Goal: Answer question/provide support

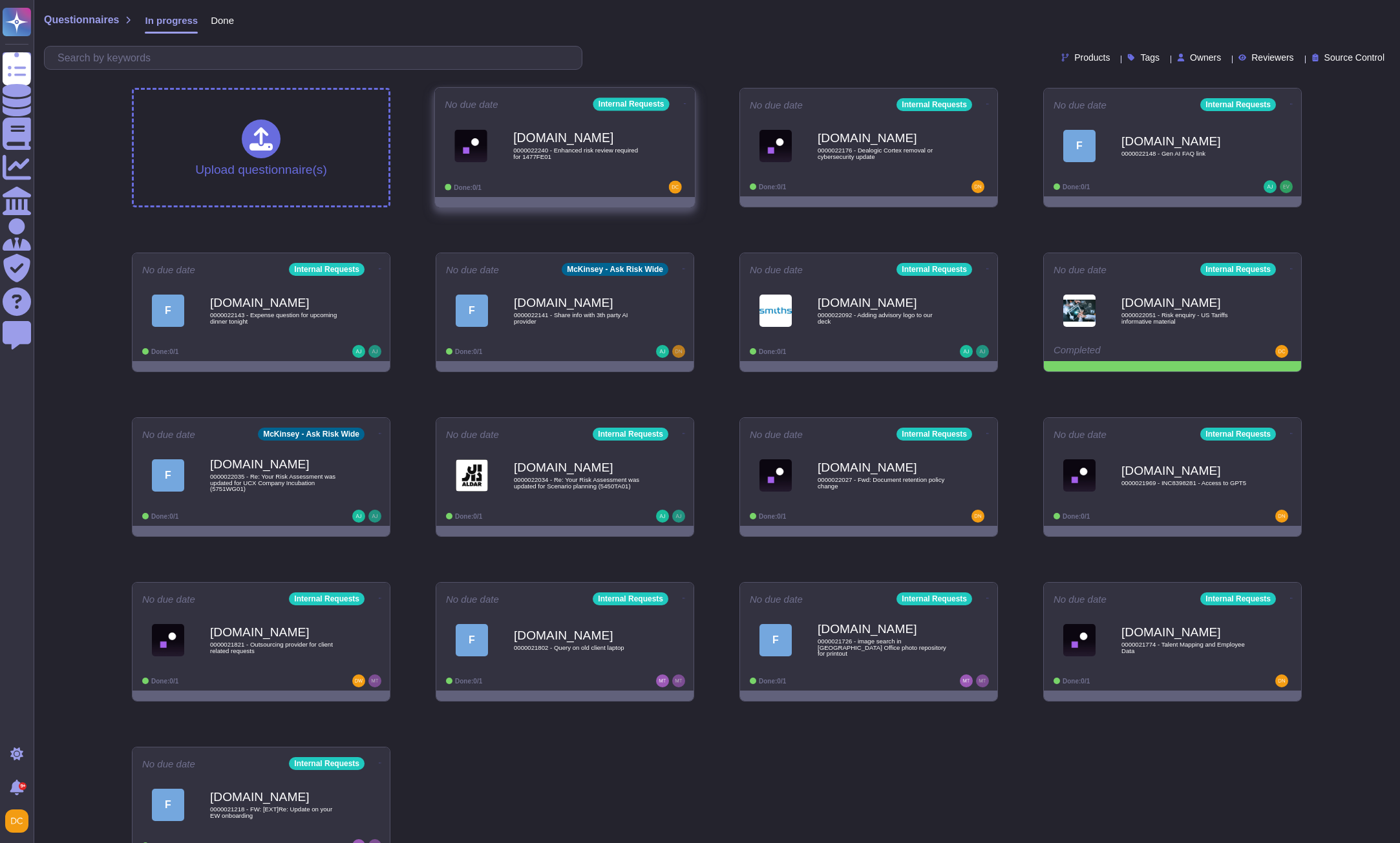
click at [514, 162] on div "[DOMAIN_NAME] 0000022240 - Enhanced risk review required for 1477FE01" at bounding box center [578, 145] width 131 height 52
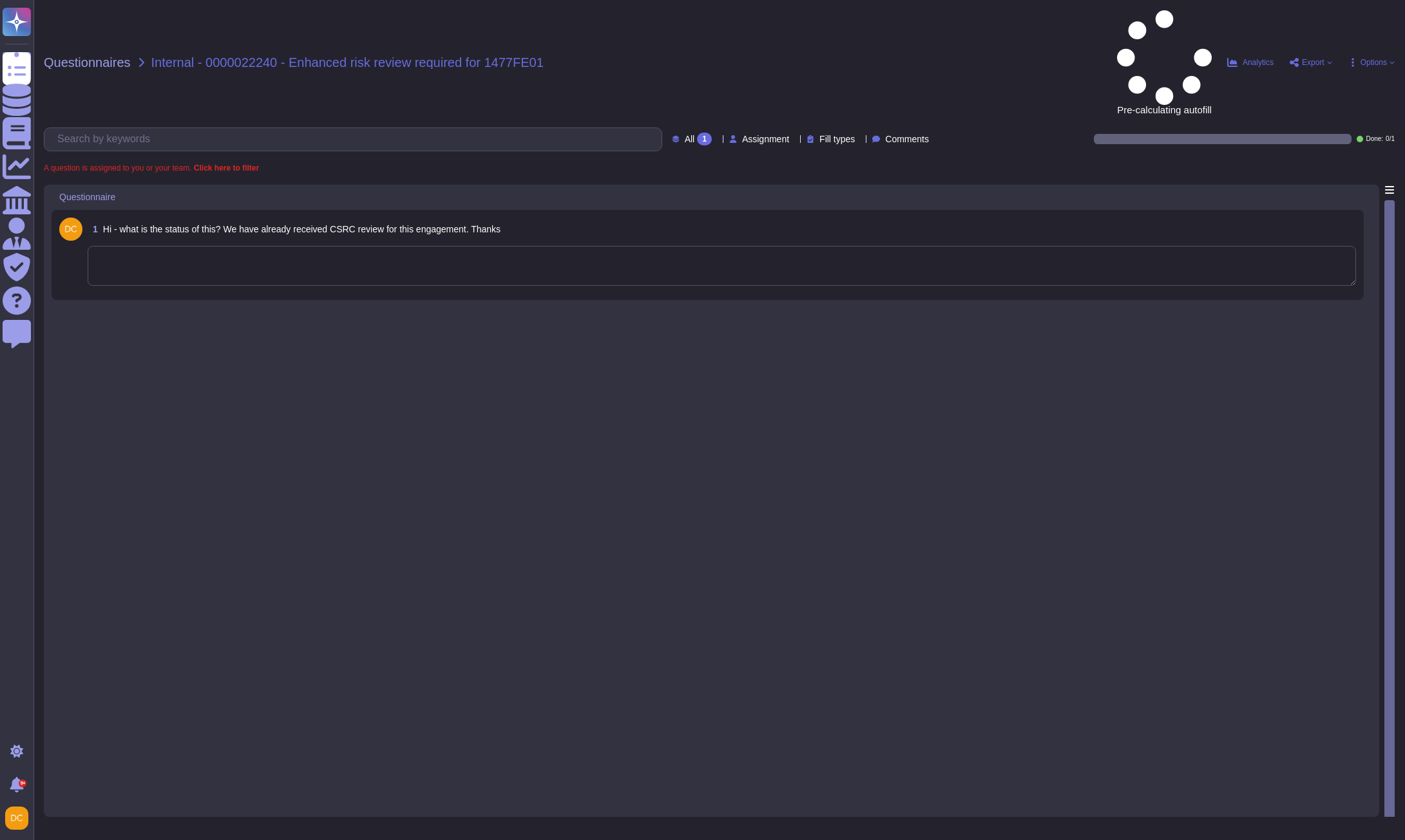
click at [165, 246] on textarea at bounding box center [721, 266] width 1268 height 40
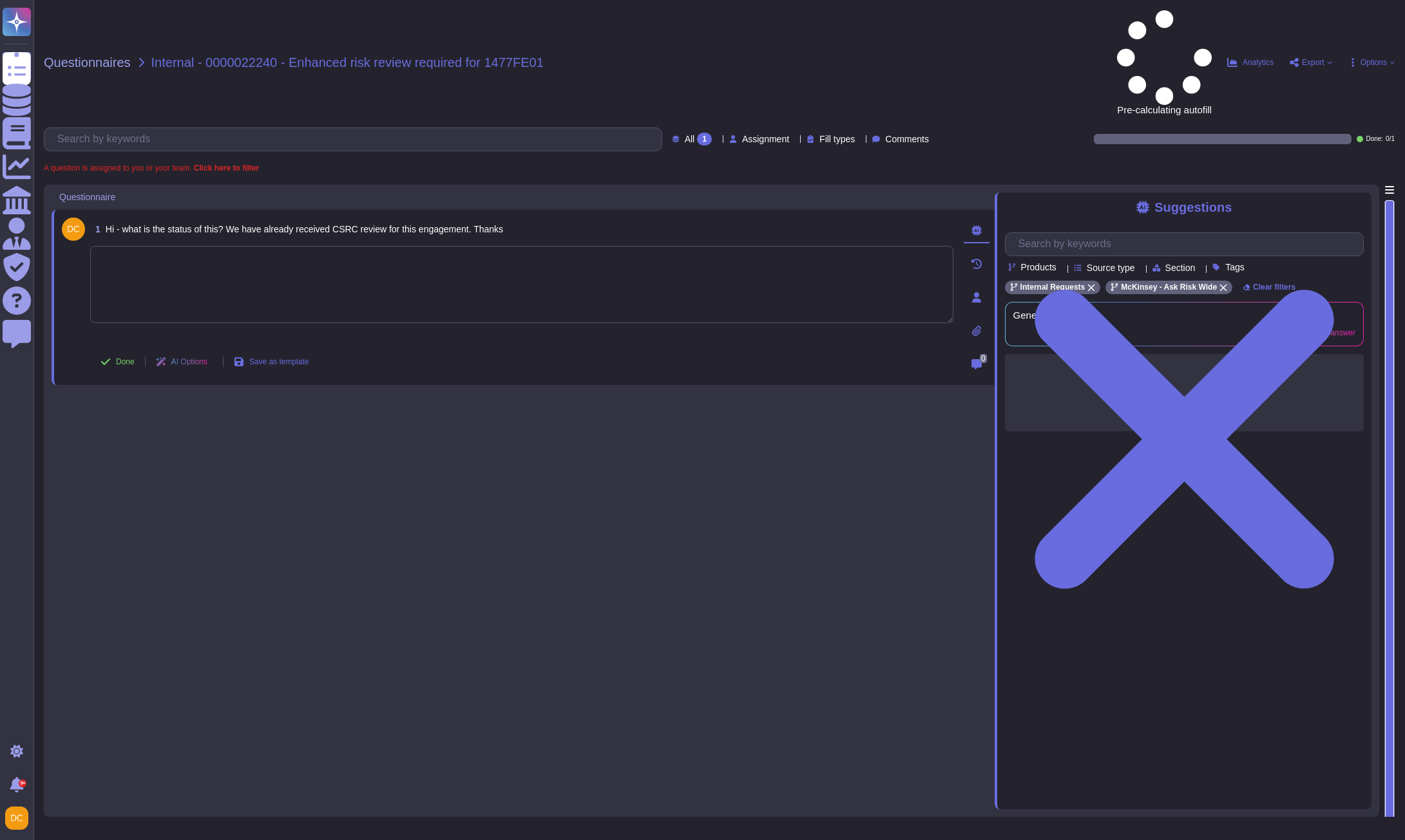
click at [292, 246] on textarea at bounding box center [521, 284] width 863 height 77
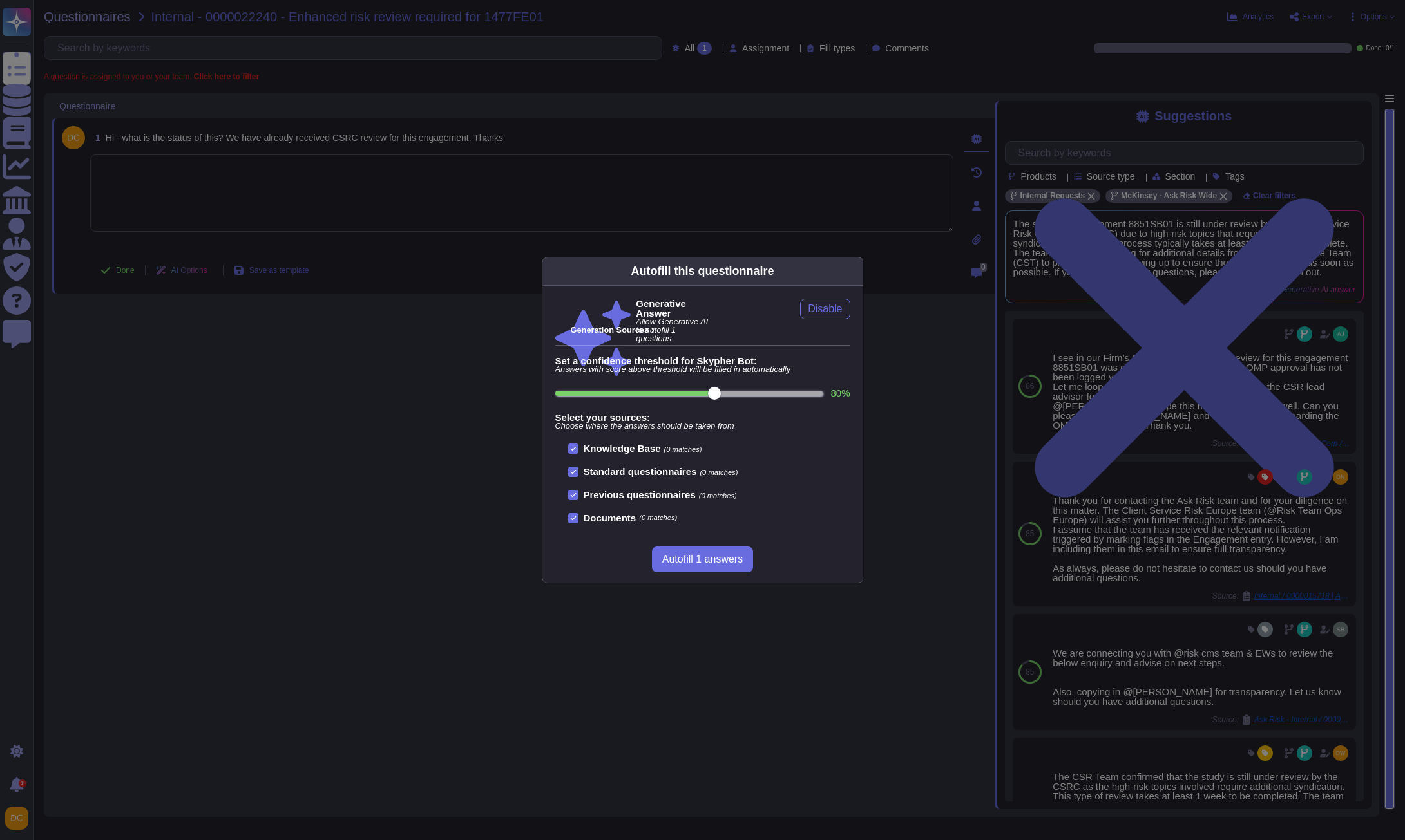
click at [252, 203] on div "Autofill this questionnaire Generative Answer Allow Generative AI to autofill 1…" at bounding box center [702, 420] width 1405 height 840
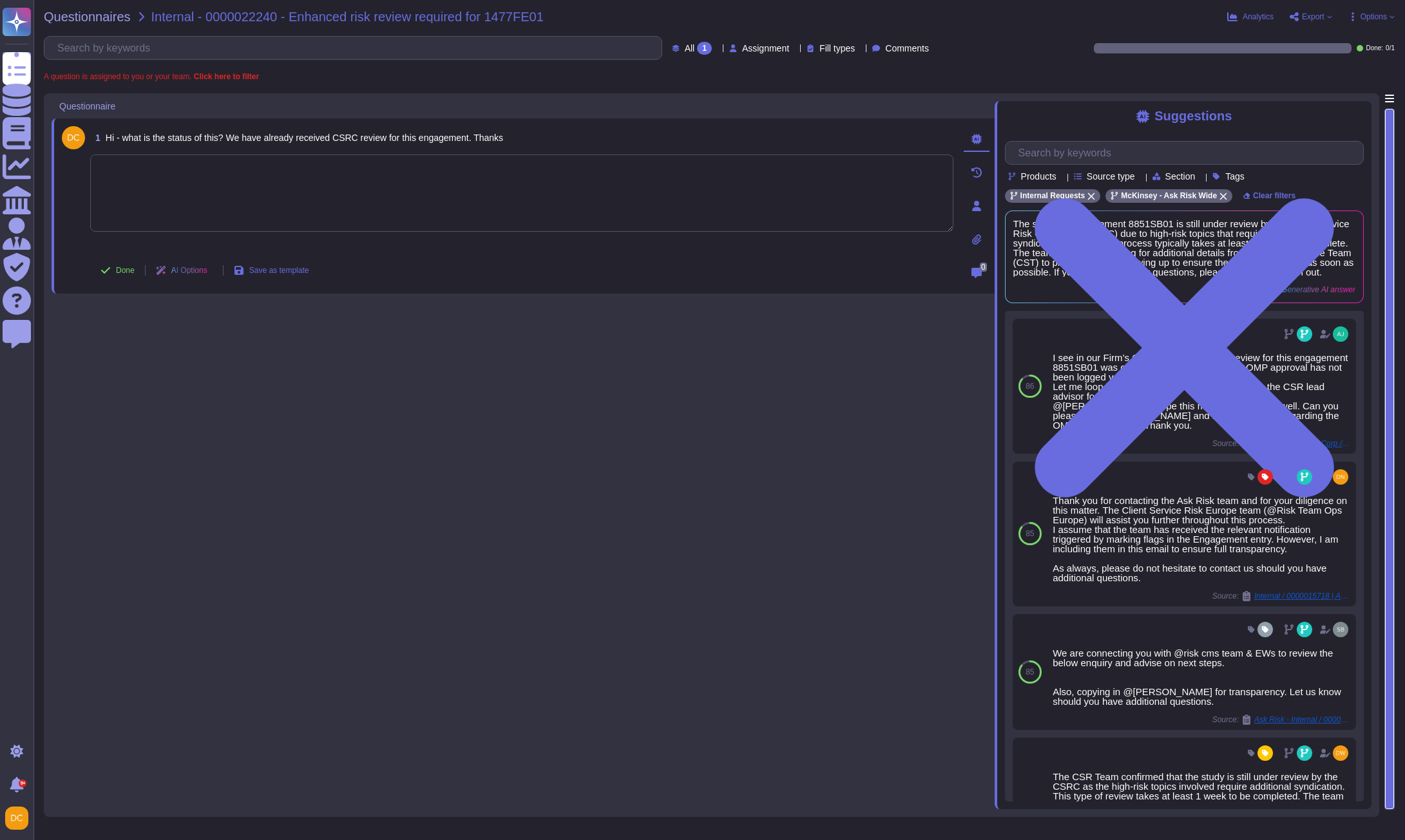
paste textarea "I see on Engage that the status of this engagement is under CSRC review. I kind…"
type textarea "I see on Engage that the status of this engagement is under CSRC review. I kind…"
click at [124, 268] on span "Done" at bounding box center [125, 270] width 18 height 7
